Goal: Task Accomplishment & Management: Manage account settings

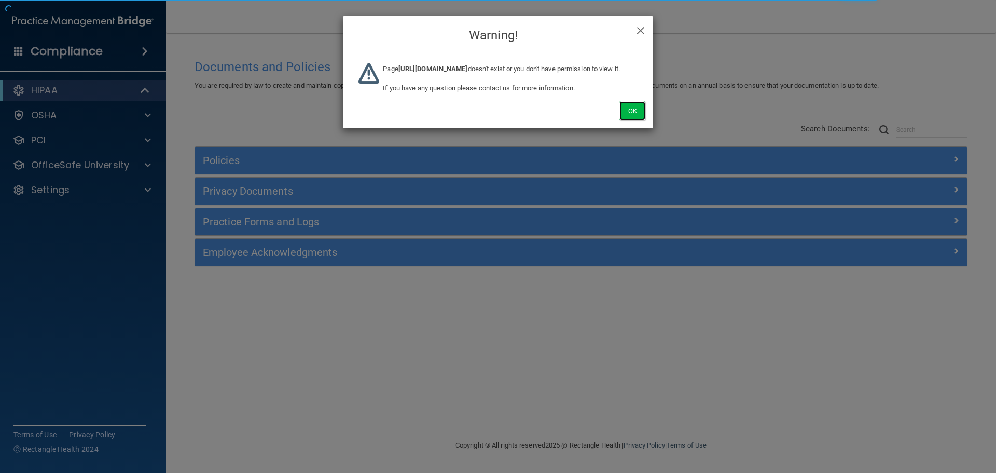
click at [631, 120] on button "Ok" at bounding box center [632, 110] width 26 height 19
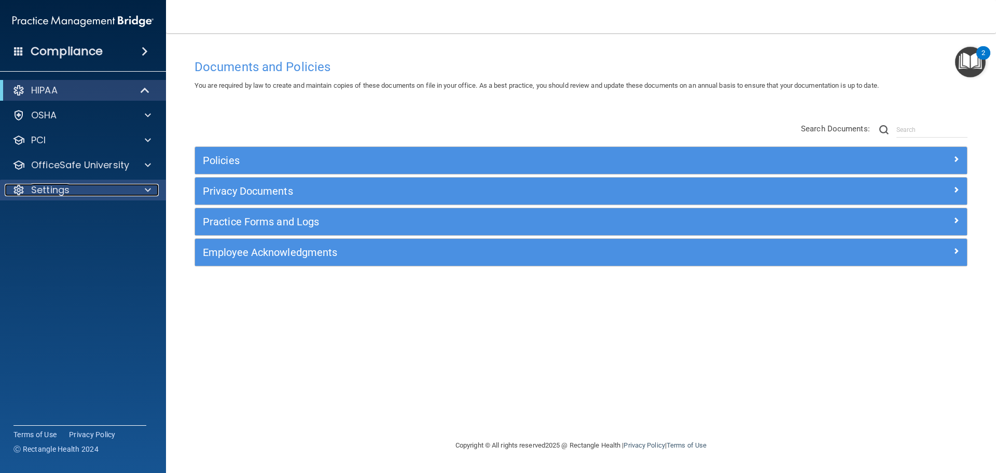
click at [143, 185] on div at bounding box center [146, 190] width 26 height 12
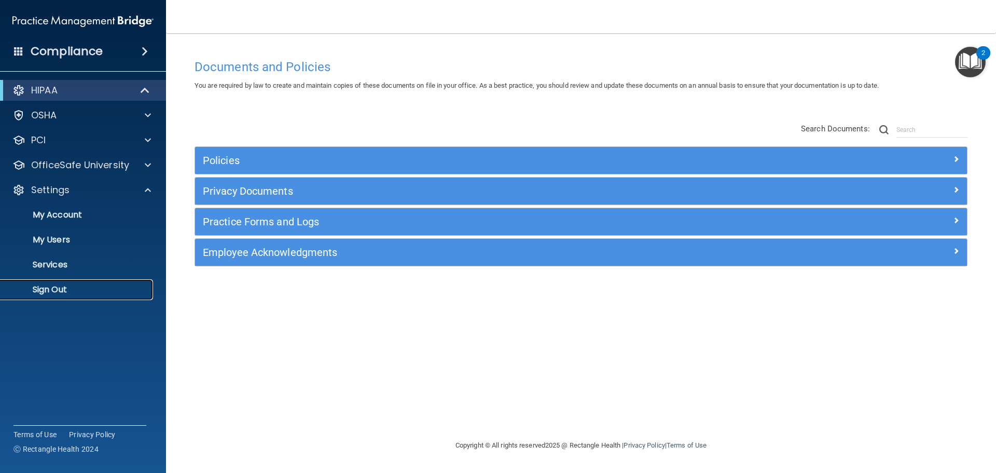
click at [48, 289] on p "Sign Out" at bounding box center [78, 289] width 142 height 10
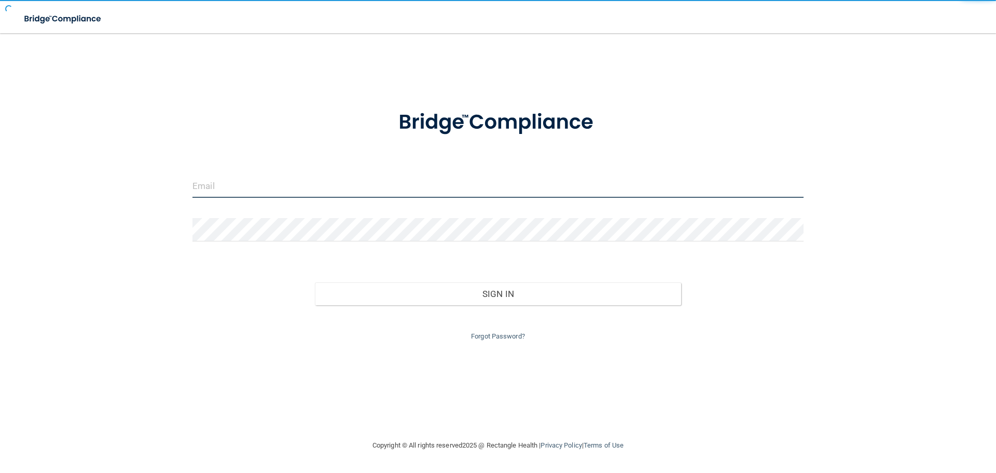
type input "[EMAIL_ADDRESS][DOMAIN_NAME]"
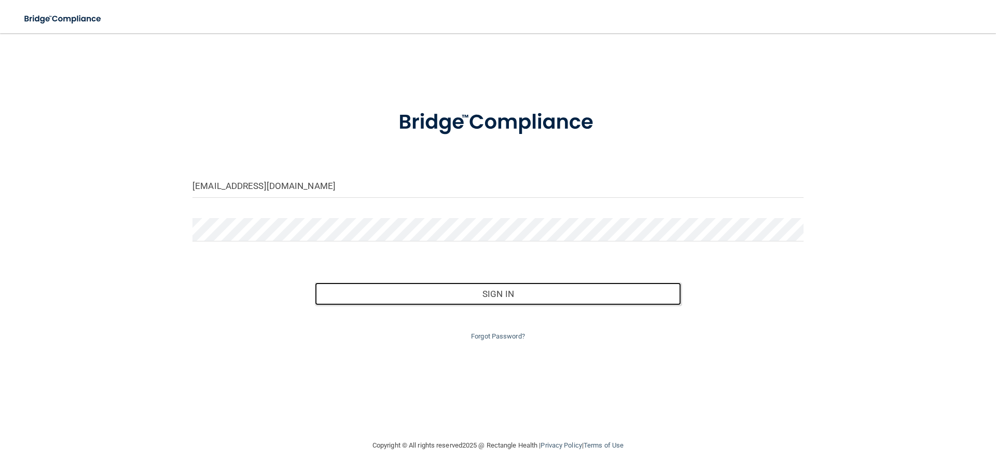
drag, startPoint x: 492, startPoint y: 294, endPoint x: 91, endPoint y: 16, distance: 487.6
click at [492, 292] on button "Sign In" at bounding box center [498, 293] width 367 height 23
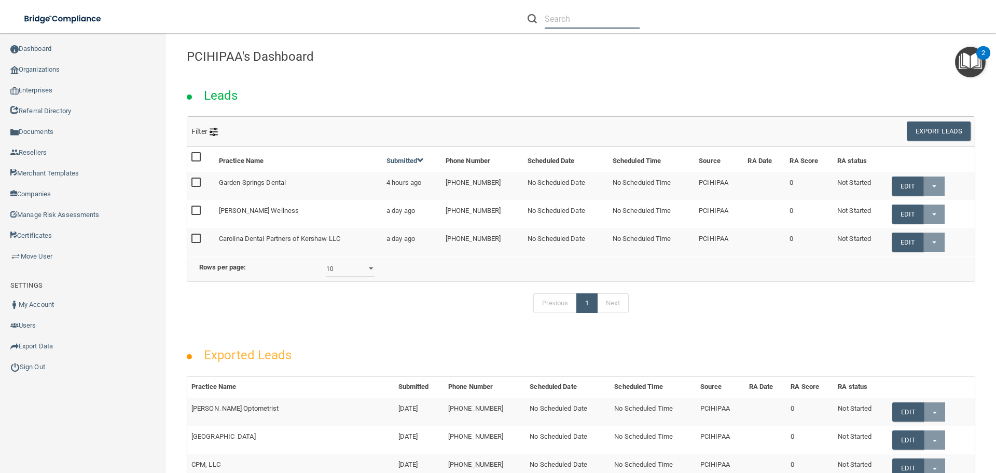
click at [581, 15] on input "text" at bounding box center [592, 18] width 95 height 19
paste input "[EMAIL_ADDRESS][DOMAIN_NAME]"
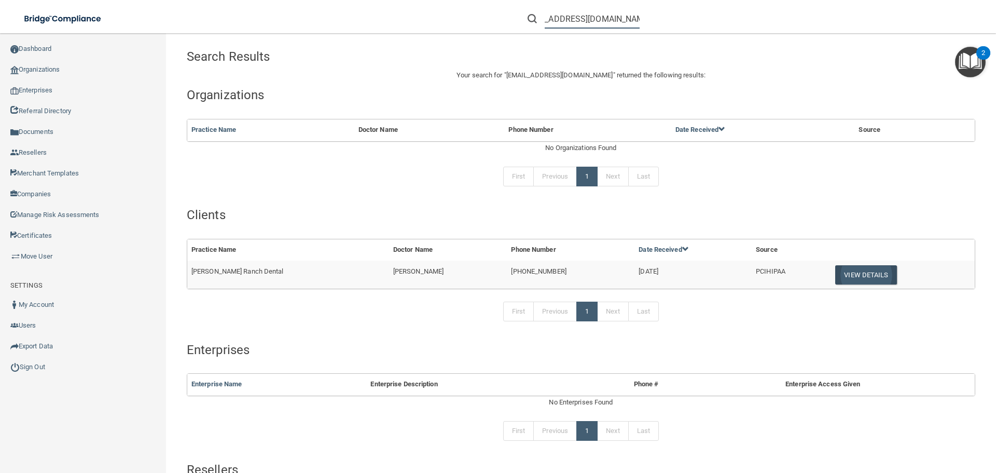
type input "[EMAIL_ADDRESS][DOMAIN_NAME]"
click at [843, 278] on button "View Details" at bounding box center [865, 274] width 61 height 19
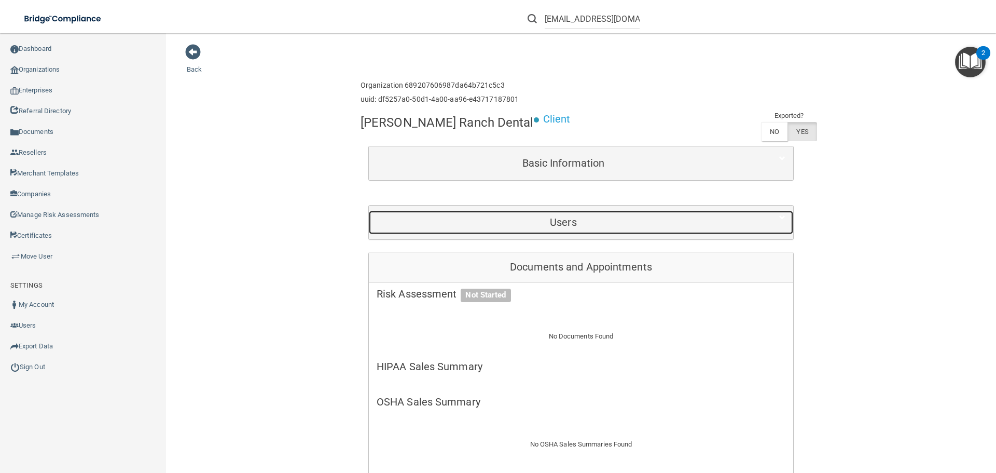
click at [537, 218] on h5 "Users" at bounding box center [563, 221] width 373 height 11
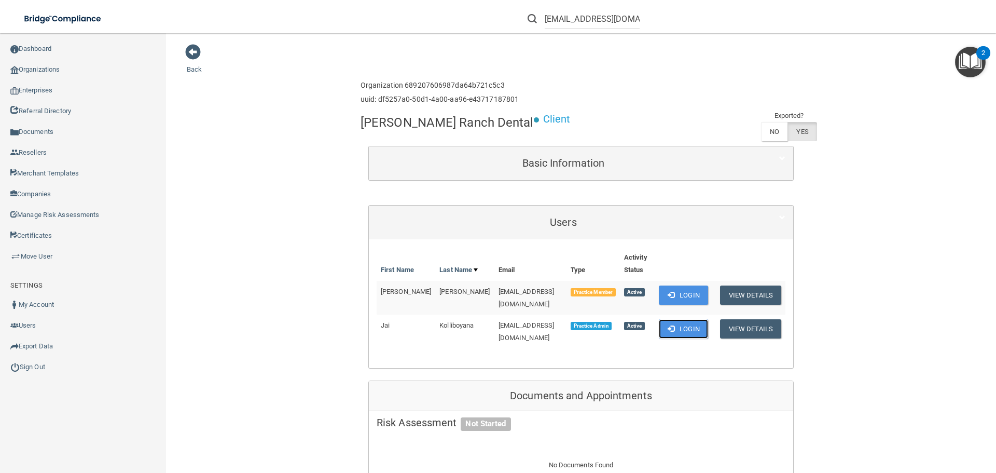
click at [693, 325] on button "Login" at bounding box center [683, 328] width 49 height 19
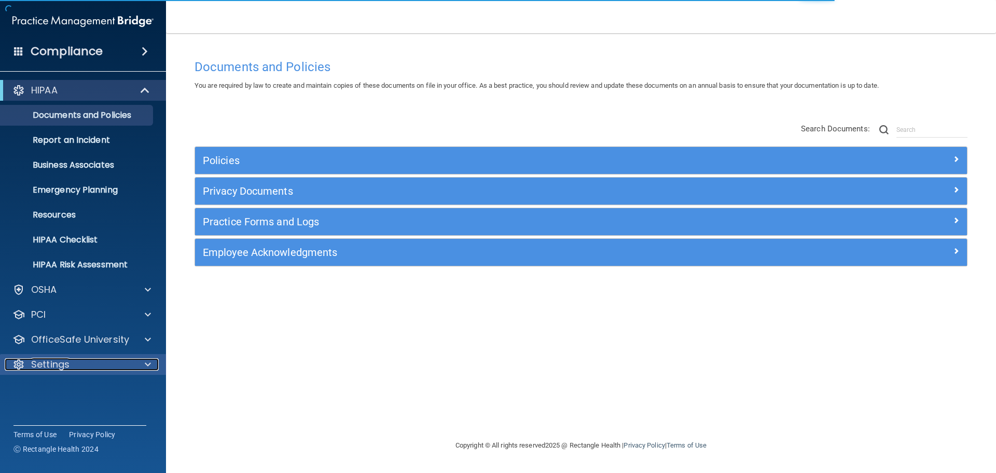
click at [147, 363] on span at bounding box center [148, 364] width 6 height 12
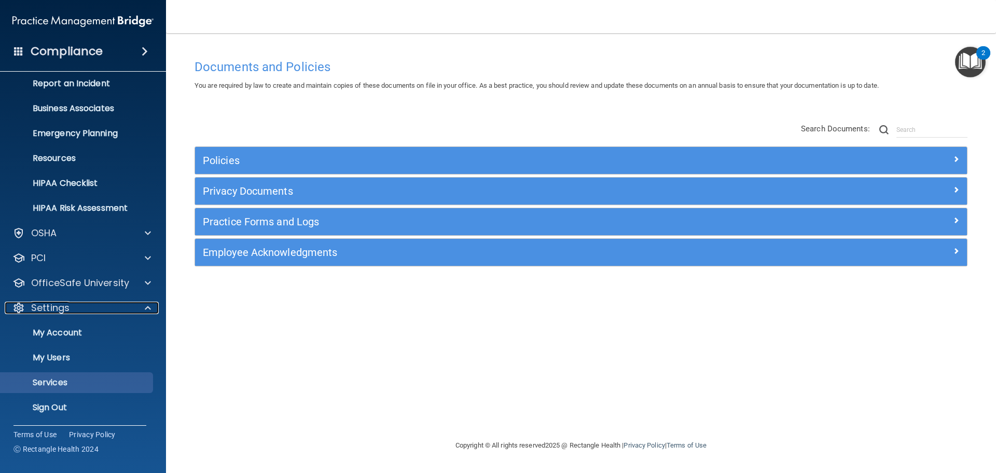
scroll to position [58, 0]
click at [66, 354] on p "My Users" at bounding box center [78, 356] width 142 height 10
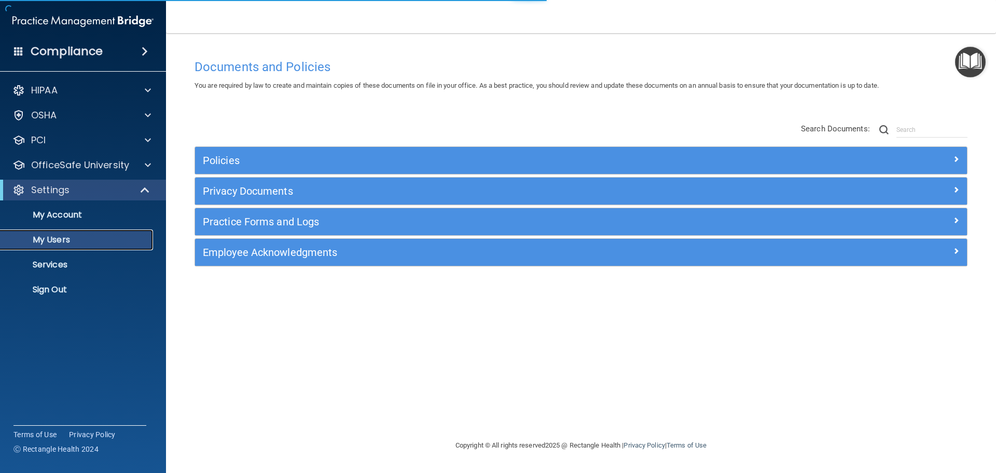
select select "20"
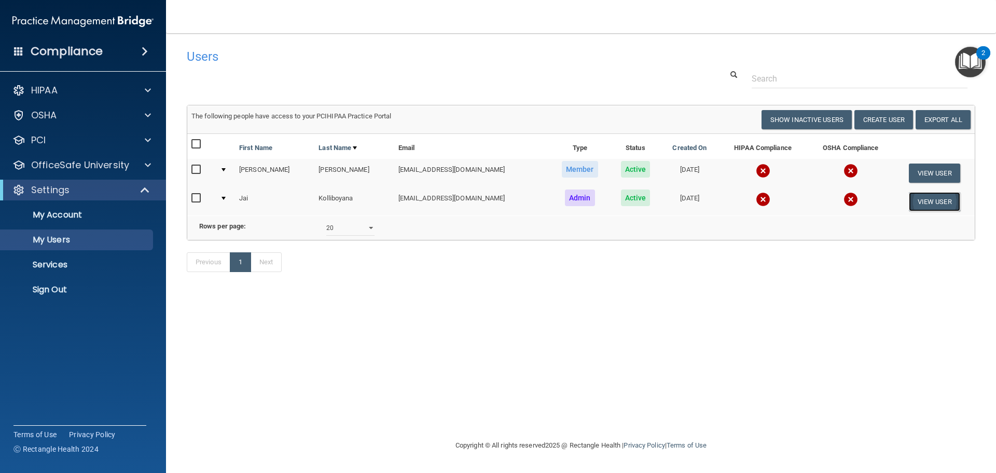
click at [944, 201] on button "View User" at bounding box center [934, 201] width 51 height 19
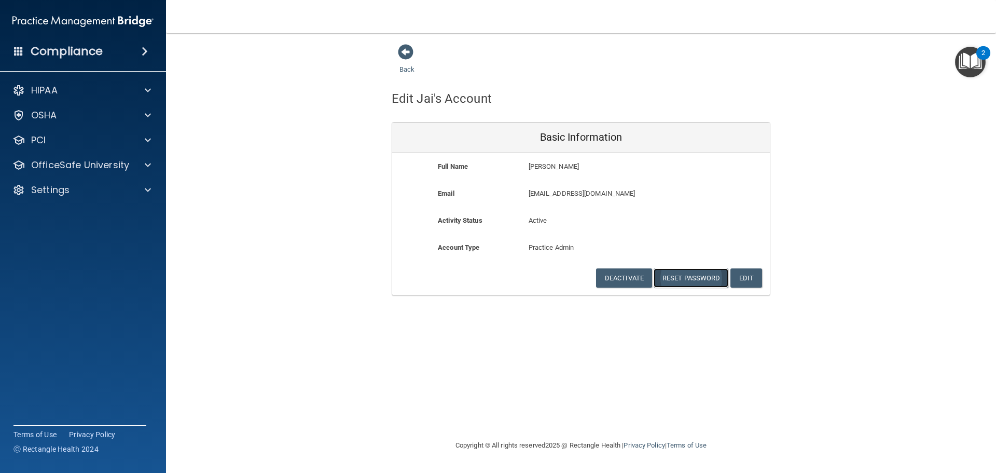
click at [692, 279] on button "Reset Password" at bounding box center [691, 277] width 75 height 19
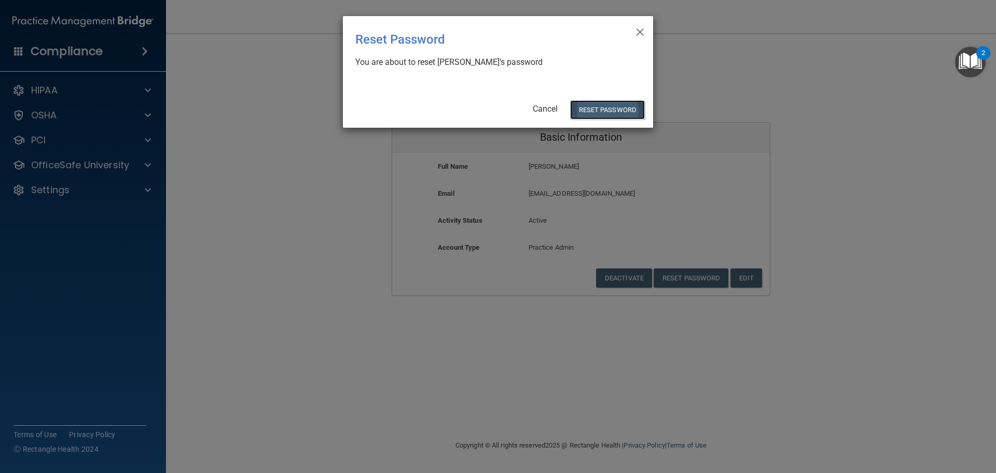
click at [606, 108] on button "Reset Password" at bounding box center [607, 109] width 75 height 19
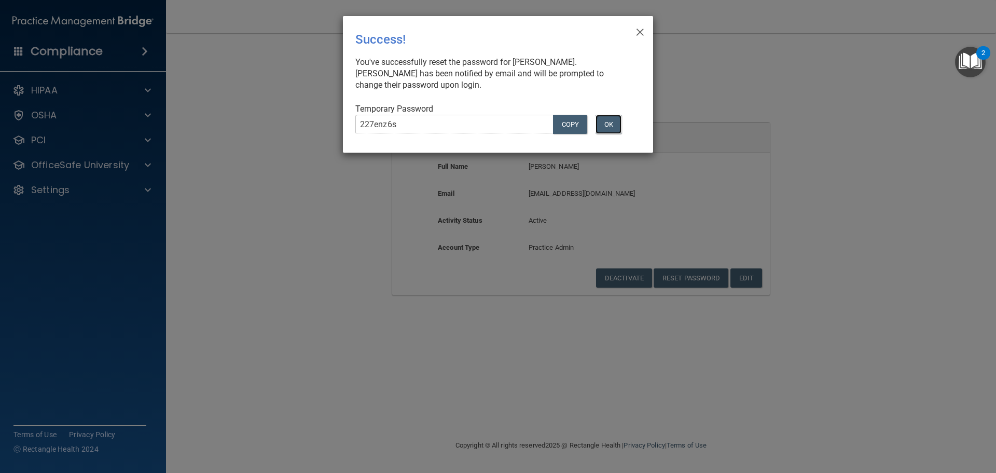
click at [605, 119] on button "OK" at bounding box center [609, 124] width 26 height 19
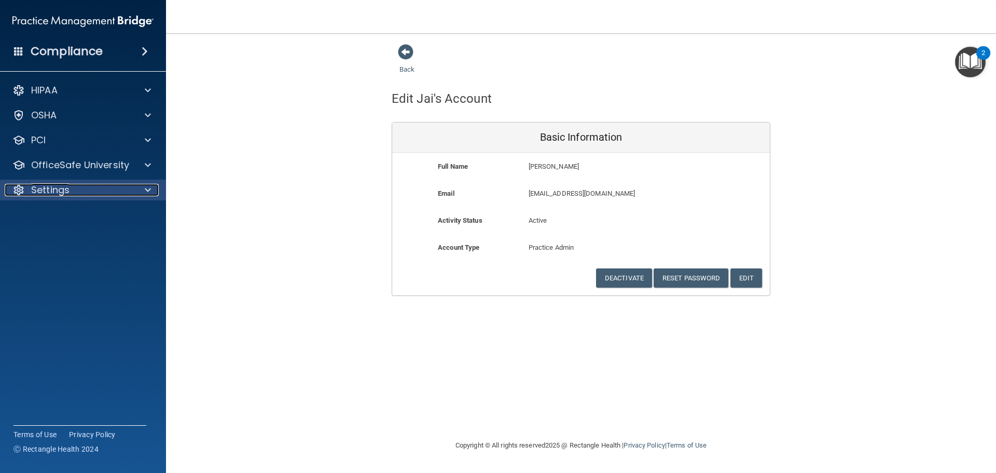
click at [122, 190] on div "Settings" at bounding box center [69, 190] width 129 height 12
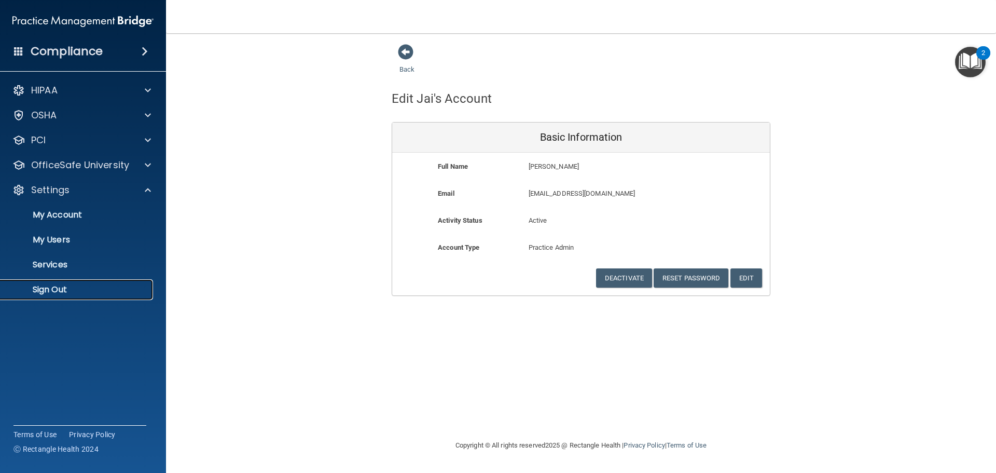
click at [50, 288] on p "Sign Out" at bounding box center [78, 289] width 142 height 10
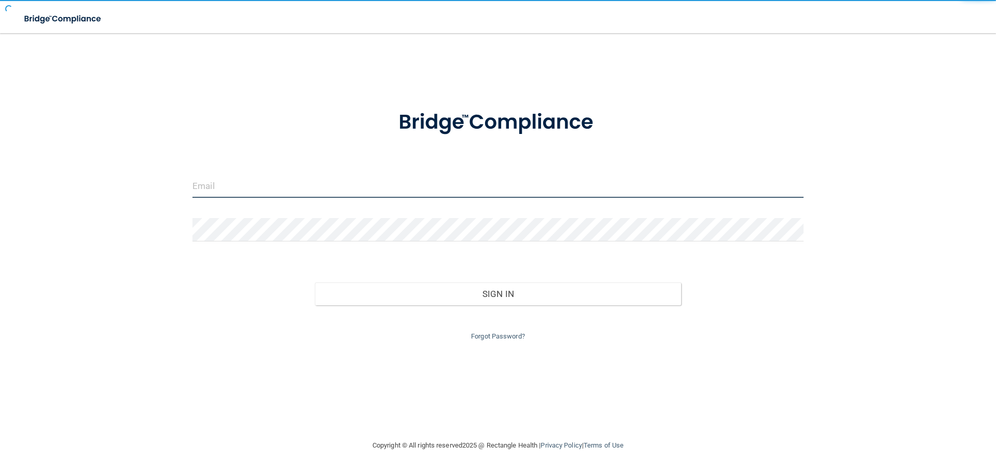
type input "[EMAIL_ADDRESS][DOMAIN_NAME]"
